Goal: Check status: Check status

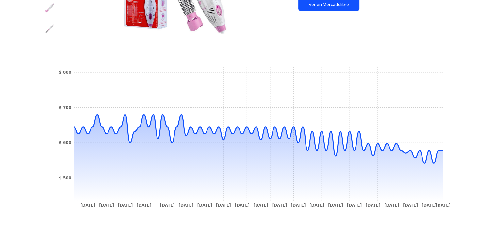
scroll to position [196, 0]
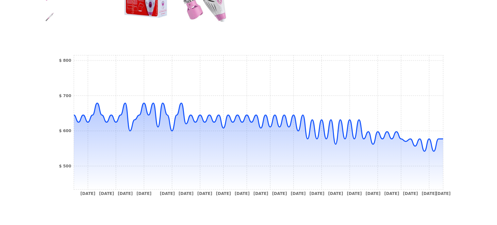
drag, startPoint x: 444, startPoint y: 137, endPoint x: 460, endPoint y: 137, distance: 16.3
click at [460, 137] on div "Trackings Cepillo Secadora Aire Caliente Revlon Volumen Iones Cerámica $ 562,37…" at bounding box center [248, 43] width 497 height 363
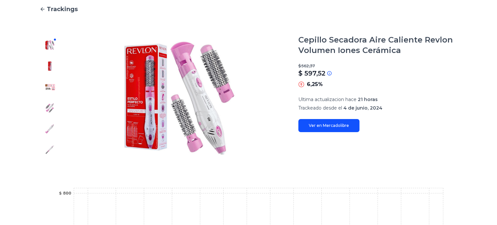
scroll to position [0, 0]
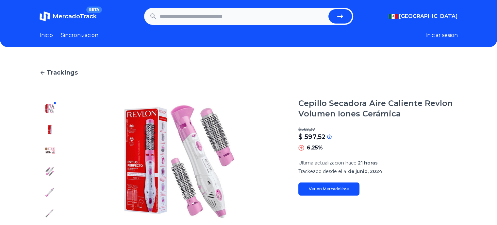
click at [269, 13] on input "text" at bounding box center [243, 16] width 166 height 14
paste input "**********"
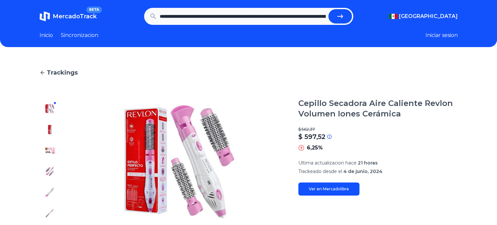
scroll to position [0, 848]
type input "**********"
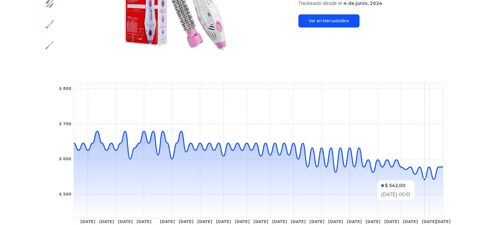
scroll to position [196, 0]
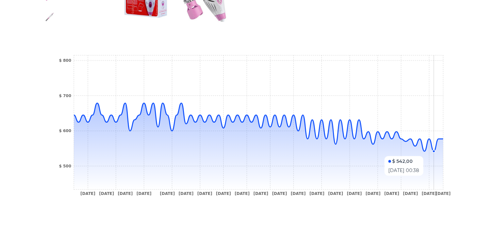
click at [434, 153] on icon at bounding box center [258, 146] width 369 height 86
click at [439, 140] on circle at bounding box center [438, 138] width 3 height 3
click at [443, 139] on icon at bounding box center [258, 127] width 369 height 48
click at [437, 138] on icon "13 Jun 24 21 Jun 24 2 Sep 24 13 Dec 24 24 Dec 24 17 Jan 25 22 Jan 25 26 Jan 25 …" at bounding box center [249, 127] width 392 height 147
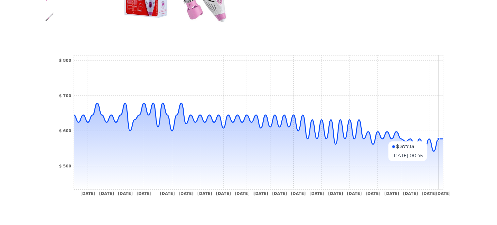
click at [439, 137] on icon "13 Jun 24 21 Jun 24 2 Sep 24 13 Dec 24 24 Dec 24 17 Jan 25 22 Jan 25 26 Jan 25 …" at bounding box center [249, 127] width 392 height 147
click at [439, 137] on circle at bounding box center [438, 138] width 3 height 3
click at [444, 139] on icon "13 Jun 24 21 Jun 24 2 Sep 24 13 Dec 24 24 Dec 24 17 Jan 25 22 Jan 25 26 Jan 25 …" at bounding box center [249, 127] width 392 height 147
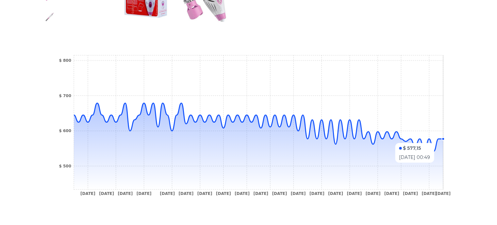
click at [443, 140] on icon at bounding box center [258, 146] width 369 height 86
click at [439, 139] on circle at bounding box center [438, 138] width 3 height 3
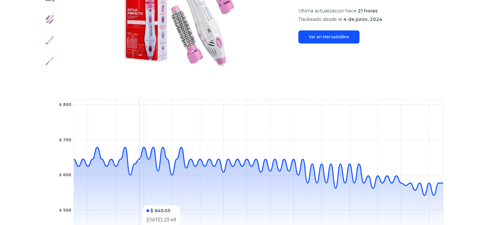
scroll to position [163, 0]
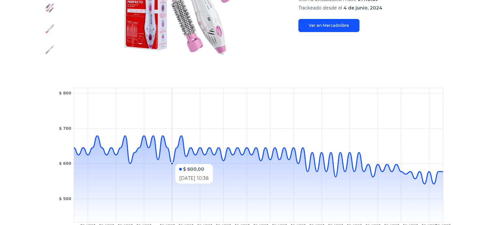
click at [174, 160] on icon "13 Jun 24 21 Jun 24 2 Sep 24 13 Dec 24 24 Dec 24 17 Jan 25 22 Jan 25 26 Jan 25 …" at bounding box center [249, 159] width 392 height 147
click at [444, 171] on icon "13 Jun 24 21 Jun 24 2 Sep 24 13 Dec 24 24 Dec 24 17 Jan 25 22 Jan 25 26 Jan 25 …" at bounding box center [249, 159] width 392 height 147
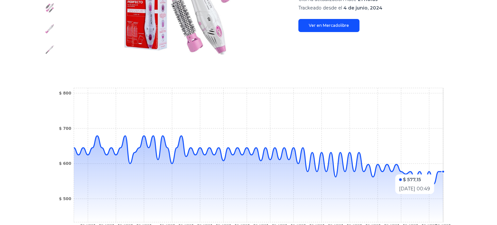
click at [444, 171] on circle at bounding box center [443, 171] width 3 height 3
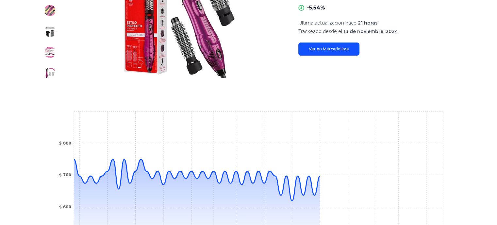
scroll to position [196, 0]
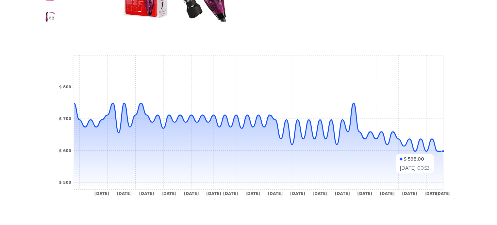
click at [444, 150] on circle at bounding box center [443, 151] width 3 height 3
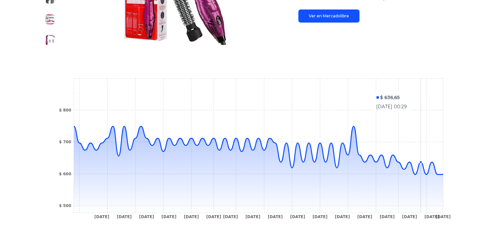
scroll to position [229, 0]
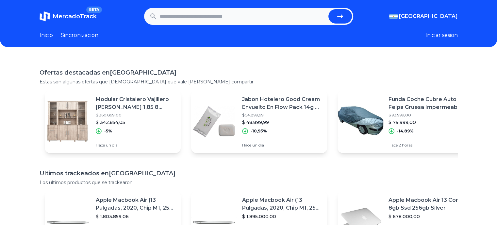
click at [282, 98] on p "Jabon Hotelero Good Cream Envuelto En Flow Pack 14g X 250u" at bounding box center [282, 103] width 80 height 16
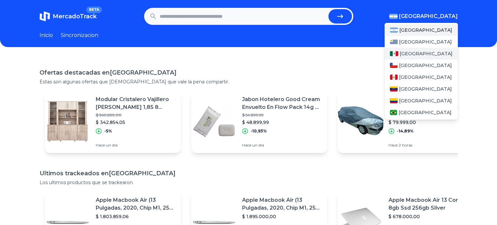
drag, startPoint x: 437, startPoint y: 17, endPoint x: 422, endPoint y: 48, distance: 34.5
click at [423, 20] on div "[GEOGRAPHIC_DATA] [GEOGRAPHIC_DATA] [GEOGRAPHIC_DATA] [GEOGRAPHIC_DATA] [GEOGRA…" at bounding box center [423, 16] width 69 height 8
click at [417, 55] on span "[GEOGRAPHIC_DATA]" at bounding box center [425, 53] width 53 height 7
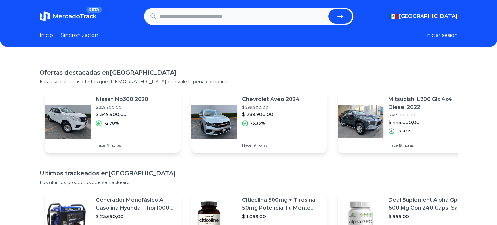
drag, startPoint x: 337, startPoint y: 56, endPoint x: 329, endPoint y: 53, distance: 8.7
click at [336, 56] on div "MercadoTrack BETA Mexico Argentina Uruguay Mexico Chile Peru Venezuela Colombia…" at bounding box center [248, 171] width 497 height 342
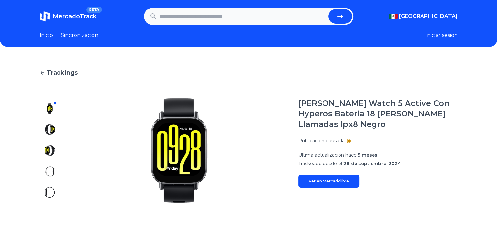
click at [340, 178] on link "Ver en Mercadolibre" at bounding box center [328, 180] width 61 height 13
